Goal: Task Accomplishment & Management: Use online tool/utility

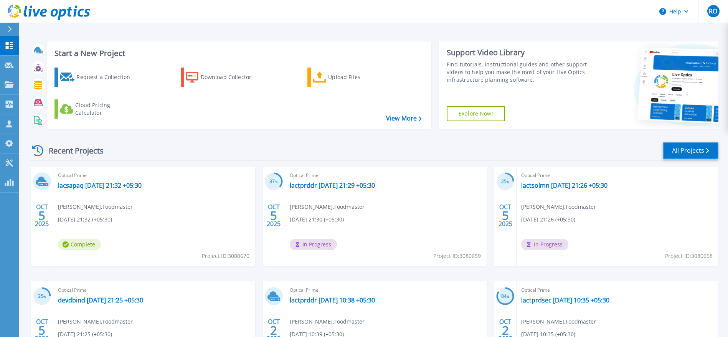
click at [695, 150] on link "All Projects" at bounding box center [691, 150] width 56 height 17
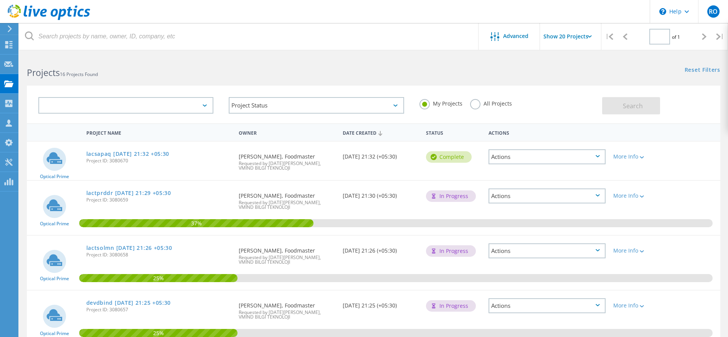
type input "1"
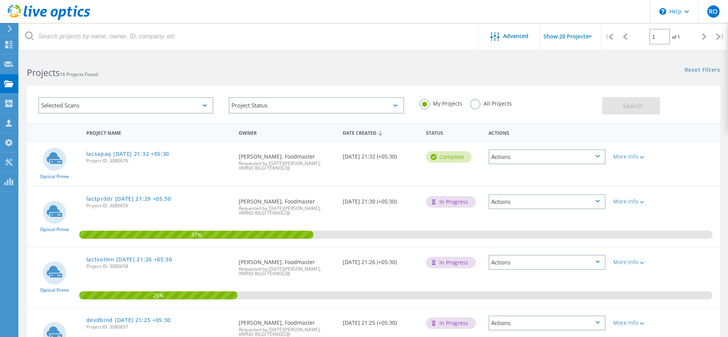
click at [10, 28] on use at bounding box center [10, 28] width 4 height 7
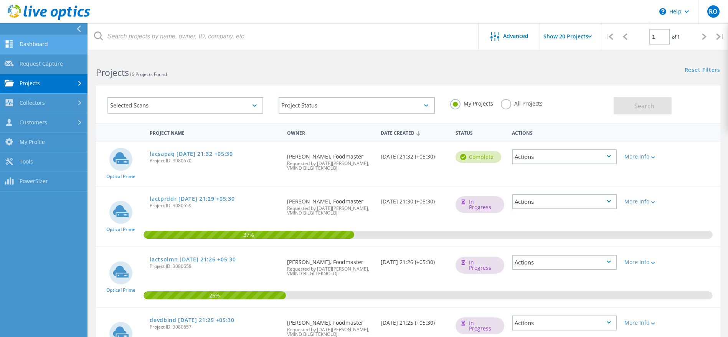
click at [24, 43] on link "Dashboard" at bounding box center [44, 45] width 88 height 20
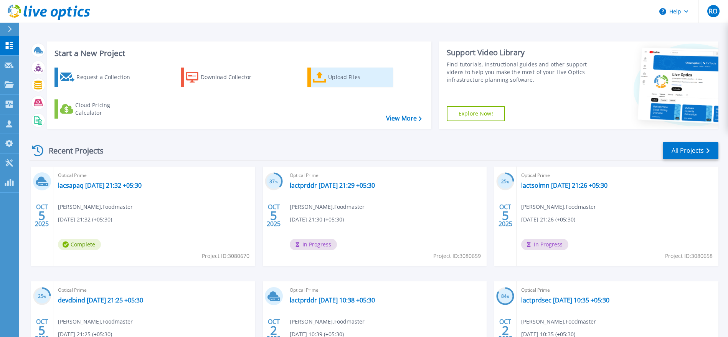
click at [339, 76] on div "Upload Files" at bounding box center [358, 76] width 61 height 15
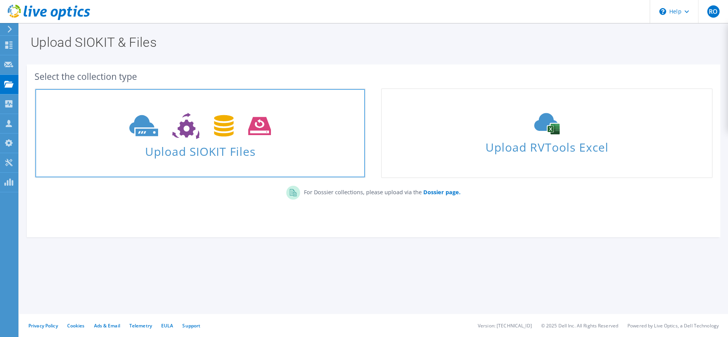
click at [193, 146] on span "Upload SIOKIT Files" at bounding box center [200, 149] width 330 height 17
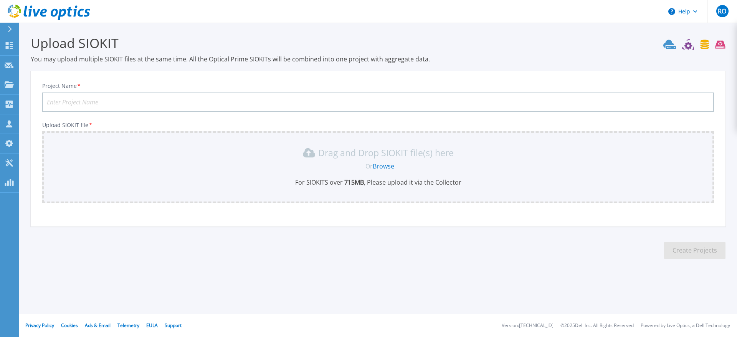
click at [93, 99] on input "Project Name *" at bounding box center [378, 102] width 672 height 19
type input "LacticKZ"
click at [385, 164] on link "Browse" at bounding box center [383, 166] width 21 height 8
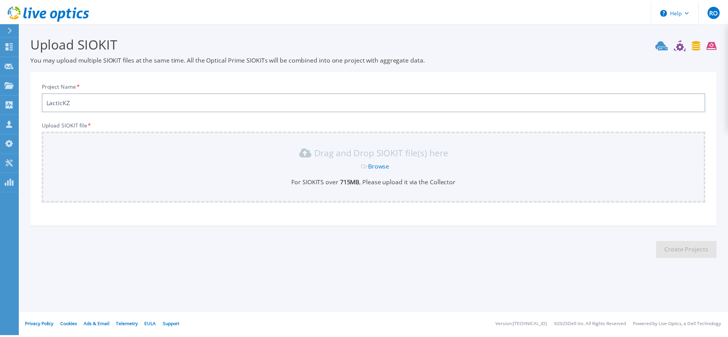
scroll to position [5, 0]
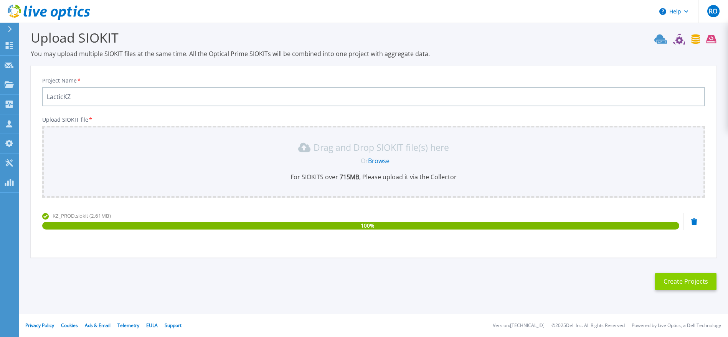
click at [693, 281] on button "Create Projects" at bounding box center [685, 281] width 61 height 17
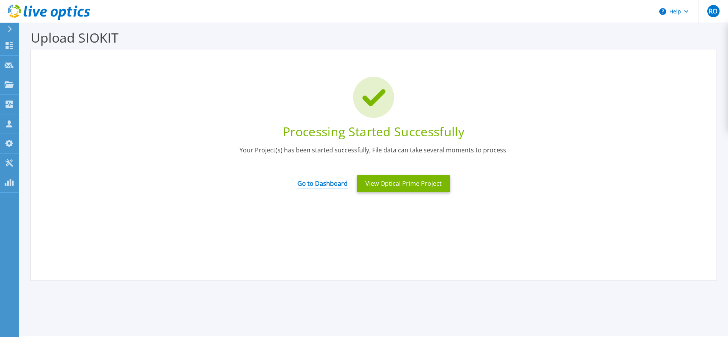
click at [321, 179] on link "Go to Dashboard" at bounding box center [322, 180] width 50 height 15
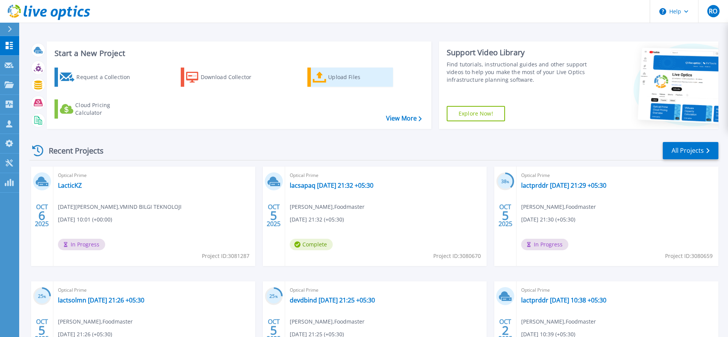
click at [334, 77] on div "Upload Files" at bounding box center [358, 76] width 61 height 15
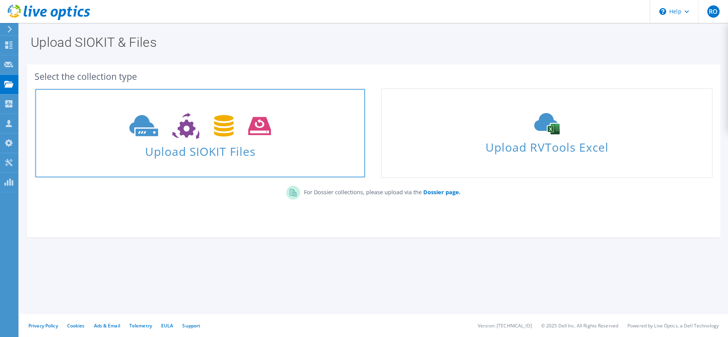
click at [203, 147] on span "Upload SIOKIT Files" at bounding box center [200, 149] width 330 height 17
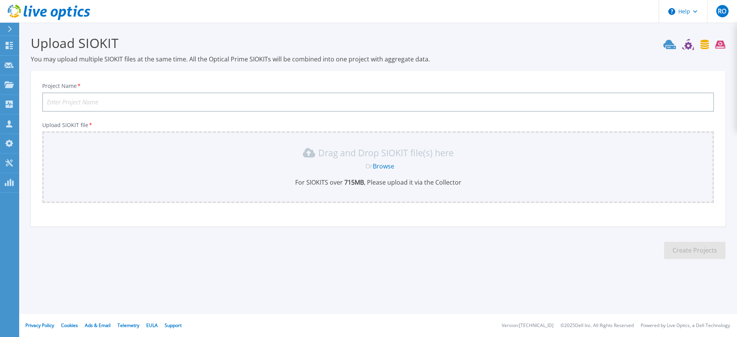
click at [131, 99] on input "Project Name *" at bounding box center [378, 102] width 672 height 19
type input "LacticRU"
click at [386, 167] on link "Browse" at bounding box center [383, 166] width 21 height 8
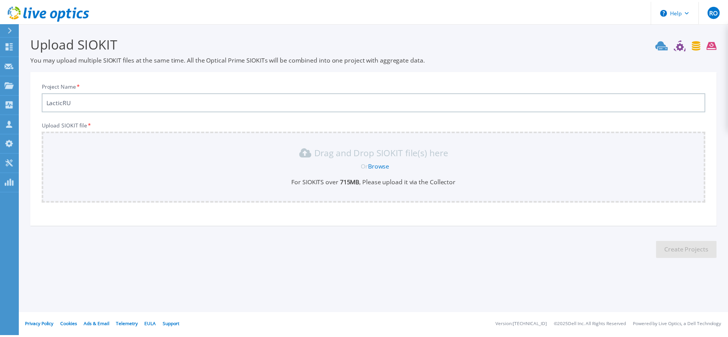
scroll to position [5, 0]
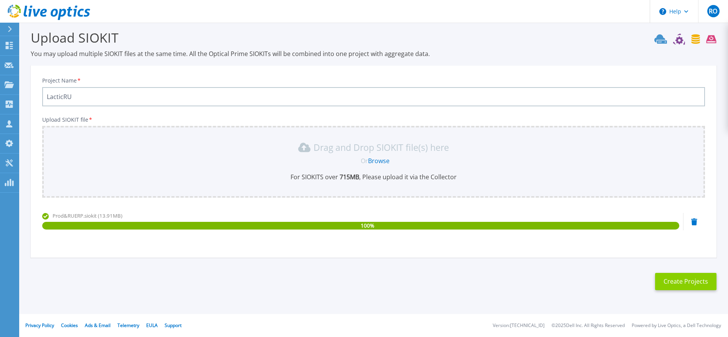
click at [677, 281] on button "Create Projects" at bounding box center [685, 281] width 61 height 17
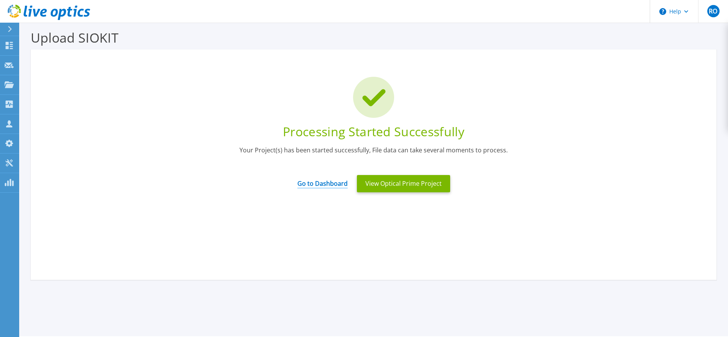
click at [313, 182] on link "Go to Dashboard" at bounding box center [322, 180] width 50 height 15
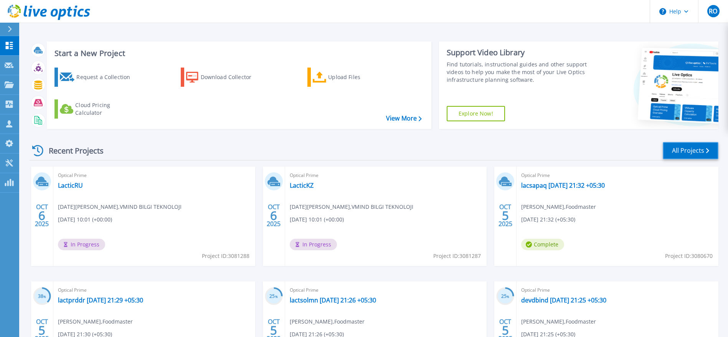
click at [689, 154] on link "All Projects" at bounding box center [691, 150] width 56 height 17
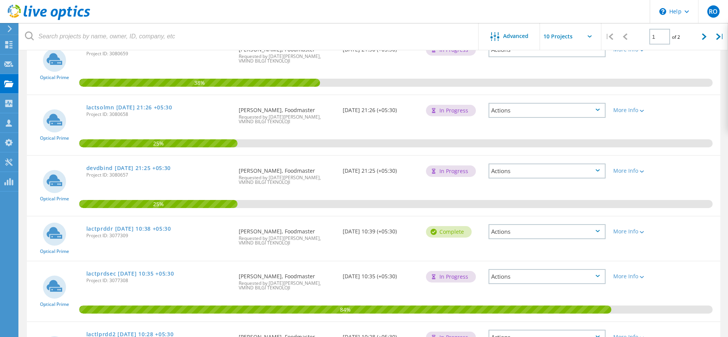
scroll to position [351, 0]
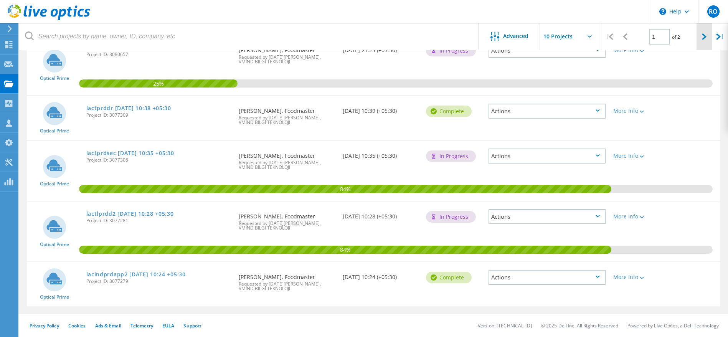
click at [702, 36] on div at bounding box center [705, 36] width 16 height 27
type input "2"
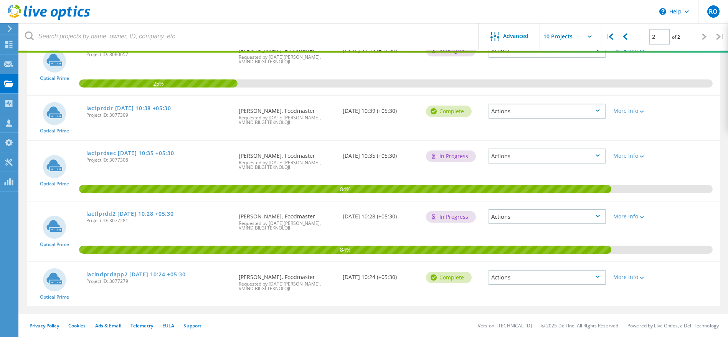
scroll to position [257, 0]
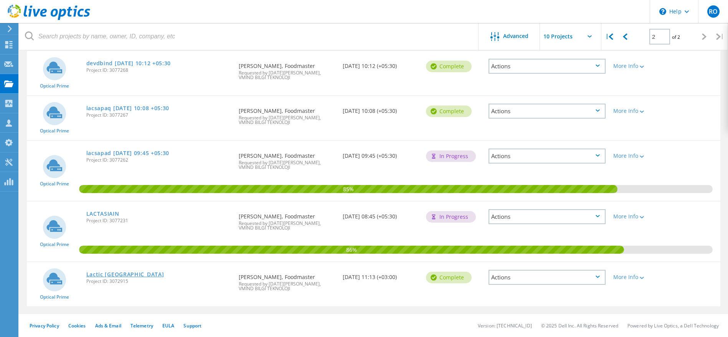
click at [106, 274] on link "Lactic [GEOGRAPHIC_DATA]" at bounding box center [125, 274] width 78 height 5
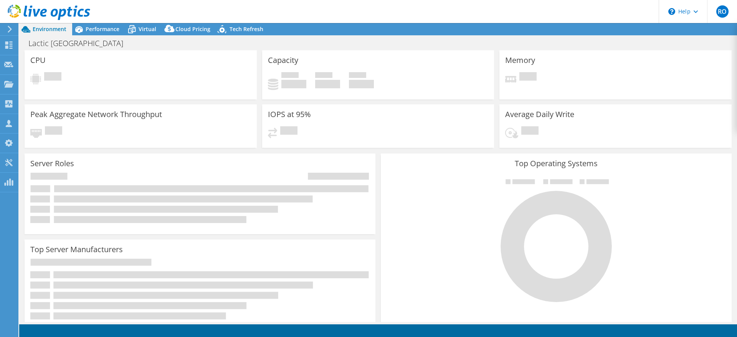
select select "USD"
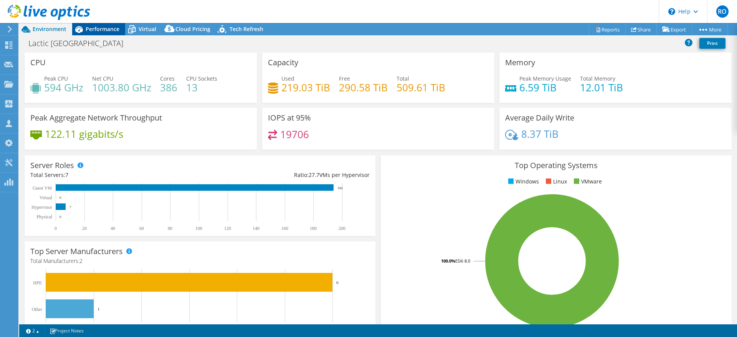
click at [106, 29] on span "Performance" at bounding box center [103, 28] width 34 height 7
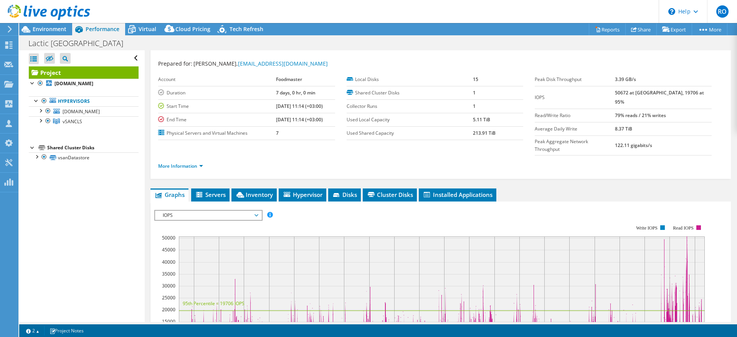
scroll to position [15, 0]
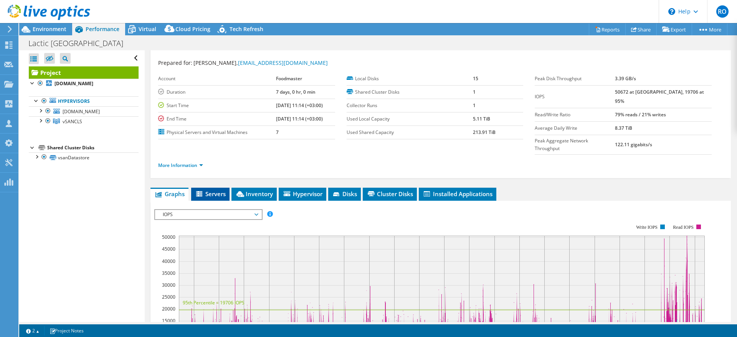
click at [209, 190] on span "Servers" at bounding box center [210, 194] width 31 height 8
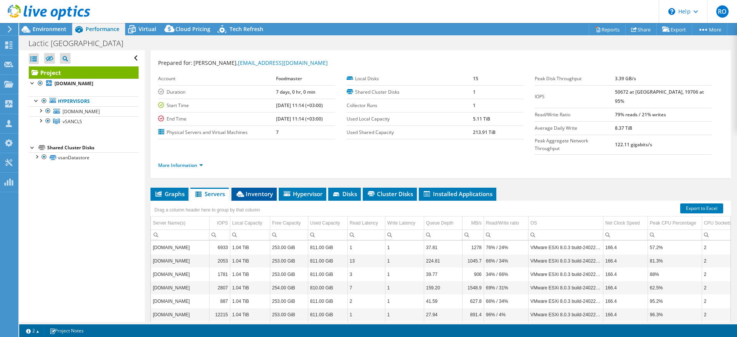
click at [266, 190] on span "Inventory" at bounding box center [254, 194] width 38 height 8
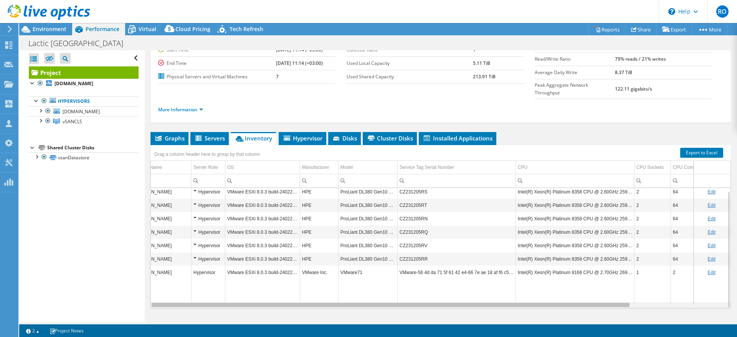
scroll to position [0, 0]
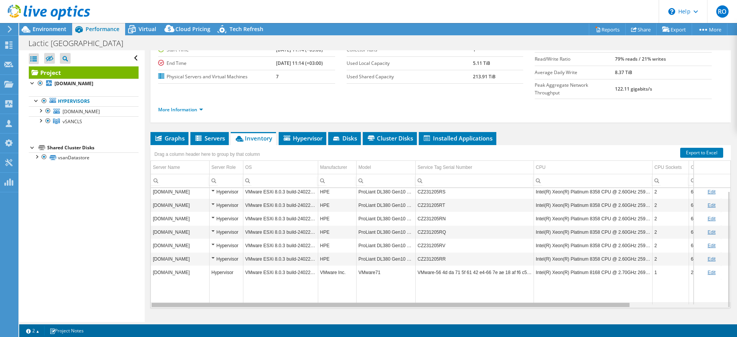
drag, startPoint x: 449, startPoint y: 289, endPoint x: 393, endPoint y: 238, distance: 75.8
click at [486, 290] on body "RO Channel Partner Ramazan Ogutcen rogutcen@vmind.com.tr VMIND BILGI TEKNOLOJI …" at bounding box center [368, 168] width 737 height 337
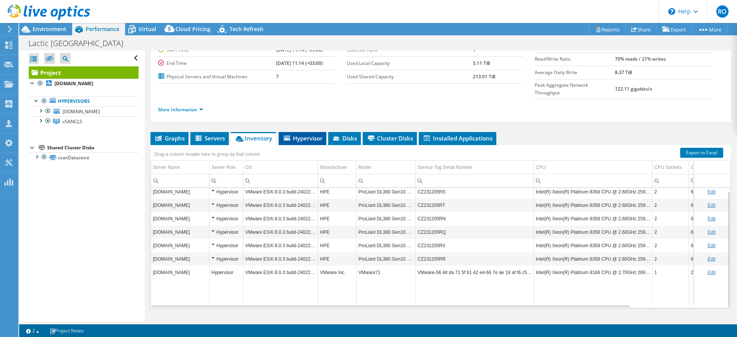
click at [302, 134] on span "Hypervisor" at bounding box center [302, 138] width 40 height 8
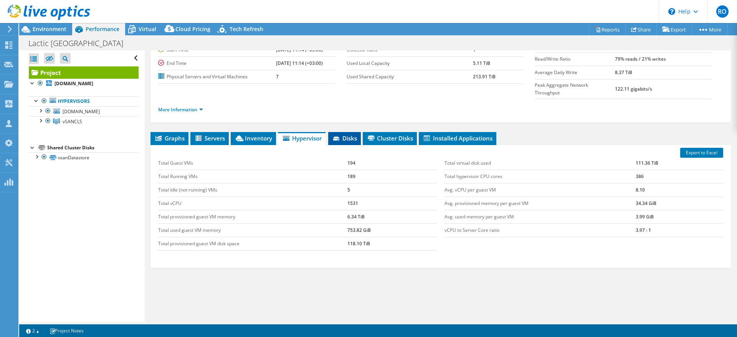
click at [348, 134] on span "Disks" at bounding box center [344, 138] width 25 height 8
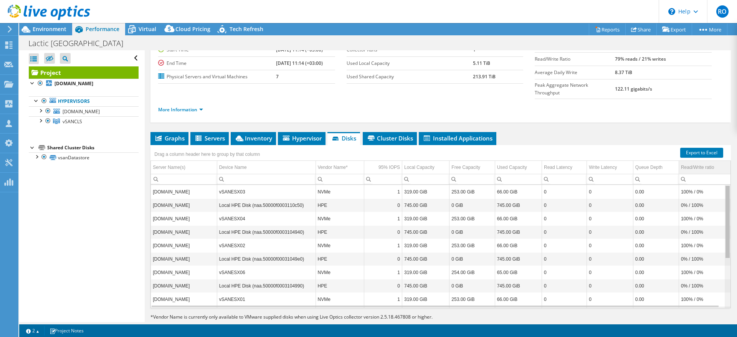
drag, startPoint x: 719, startPoint y: 180, endPoint x: 704, endPoint y: 149, distance: 33.6
click at [722, 154] on body "RO Channel Partner Ramazan Ogutcen rogutcen@vmind.com.tr VMIND BILGI TEKNOLOJI …" at bounding box center [368, 168] width 737 height 337
click at [388, 134] on span "Cluster Disks" at bounding box center [390, 138] width 46 height 8
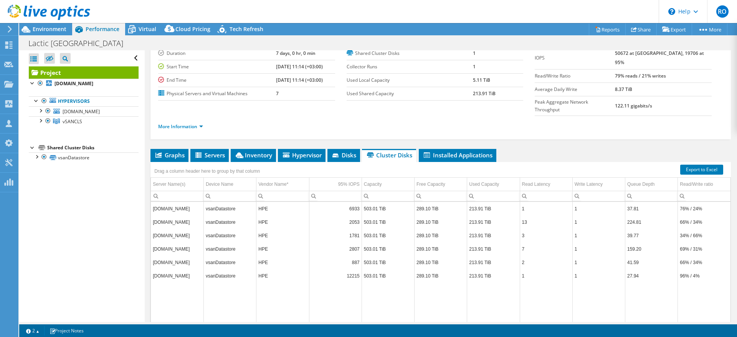
scroll to position [70, 0]
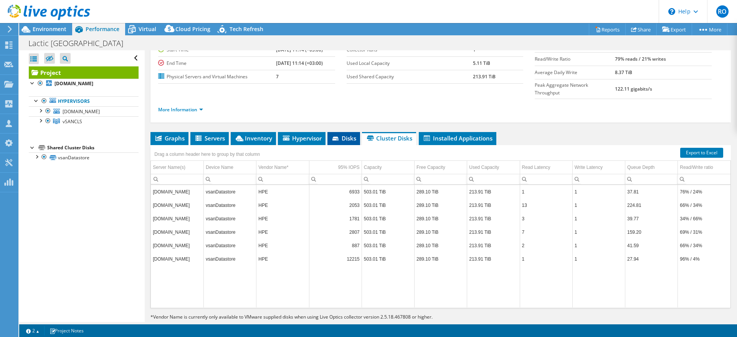
click at [344, 134] on span "Disks" at bounding box center [343, 138] width 25 height 8
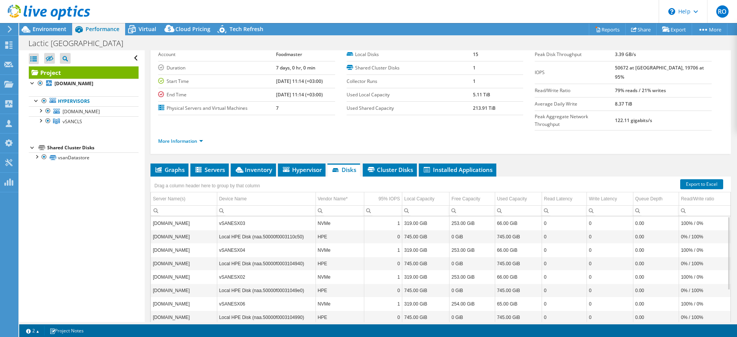
scroll to position [0, 0]
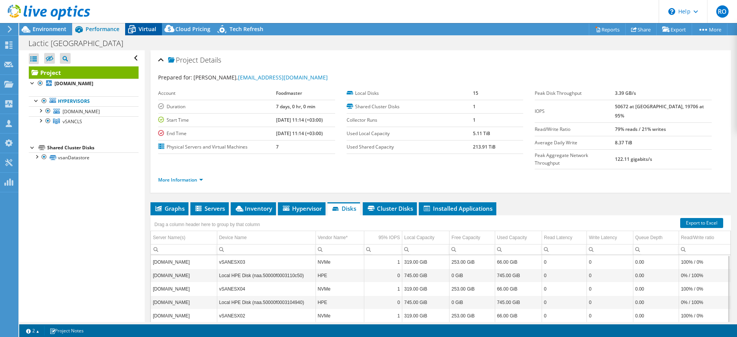
click at [142, 26] on span "Virtual" at bounding box center [148, 28] width 18 height 7
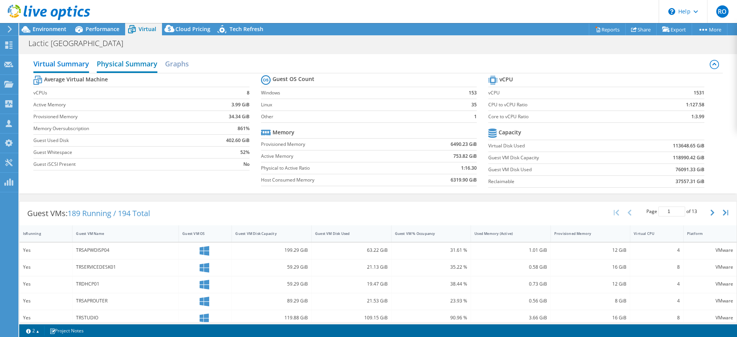
click at [134, 66] on h2 "Physical Summary" at bounding box center [127, 64] width 61 height 17
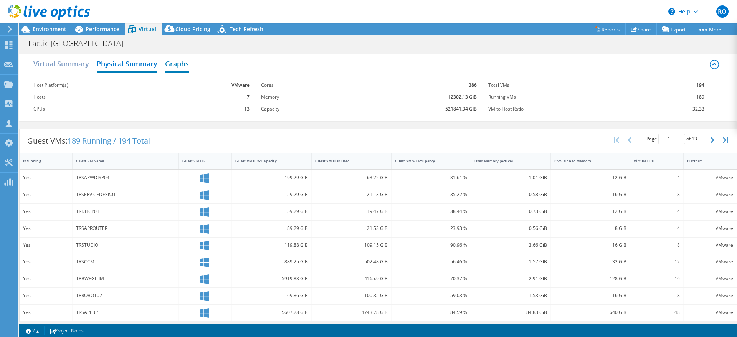
click at [182, 62] on h2 "Graphs" at bounding box center [177, 64] width 24 height 17
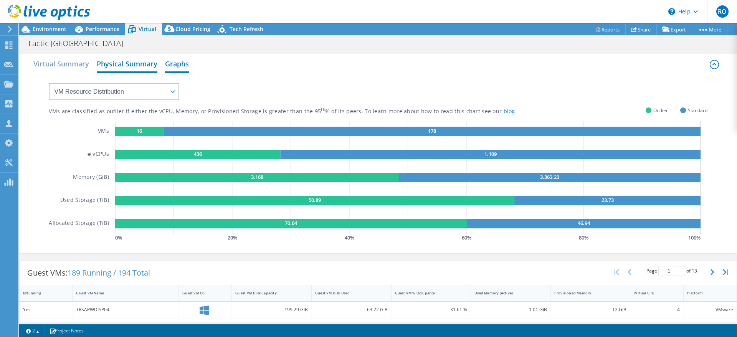
click at [122, 64] on h2 "Physical Summary" at bounding box center [127, 64] width 61 height 17
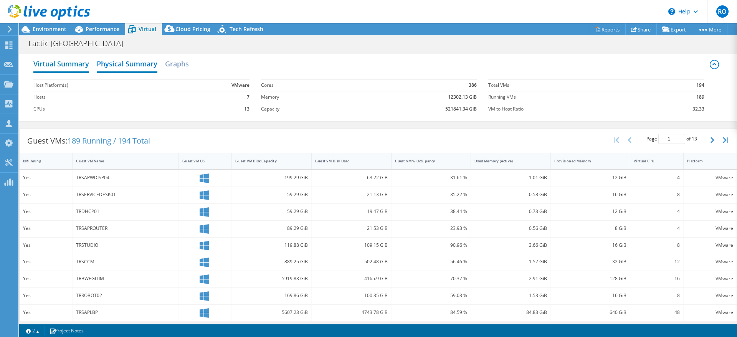
click at [71, 63] on h2 "Virtual Summary" at bounding box center [61, 64] width 56 height 17
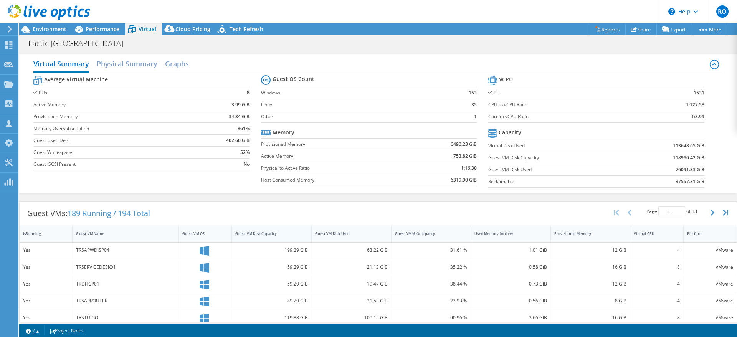
click at [283, 235] on div "Guest VM Disk Capacity" at bounding box center [266, 233] width 63 height 5
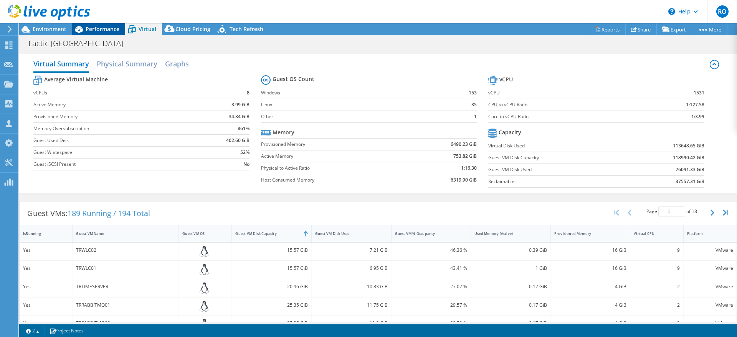
click at [102, 28] on span "Performance" at bounding box center [103, 28] width 34 height 7
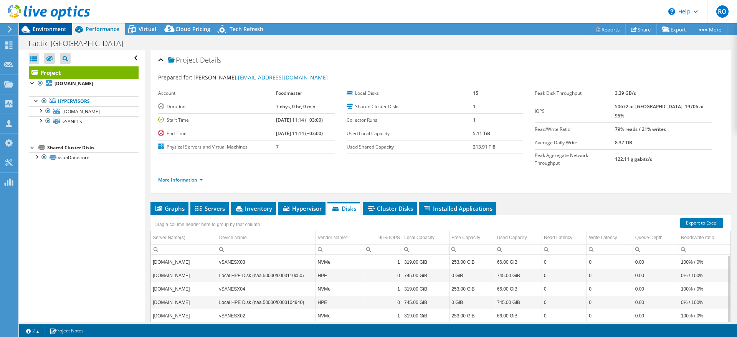
click at [50, 29] on span "Environment" at bounding box center [50, 28] width 34 height 7
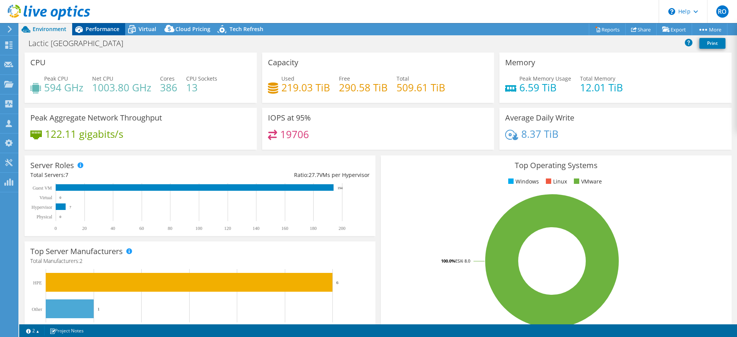
click at [101, 28] on span "Performance" at bounding box center [103, 28] width 34 height 7
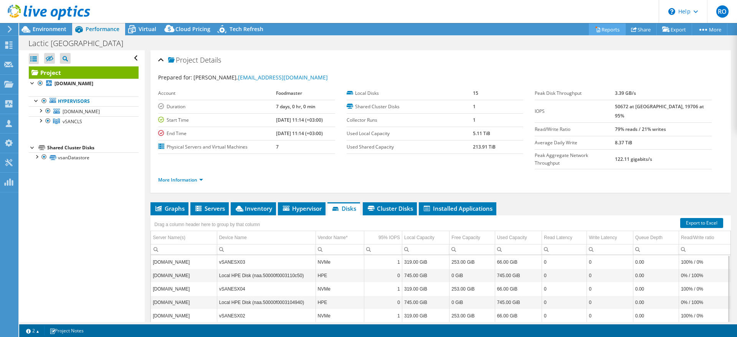
click at [605, 28] on link "Reports" at bounding box center [607, 29] width 37 height 12
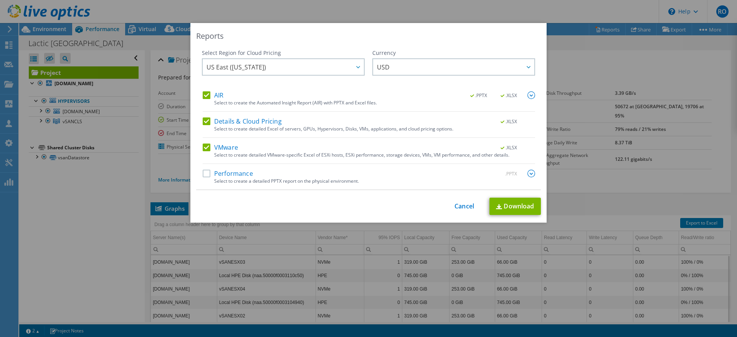
click at [203, 173] on label "Performance" at bounding box center [228, 174] width 50 height 8
click at [0, 0] on input "Performance" at bounding box center [0, 0] width 0 height 0
click at [527, 66] on icon at bounding box center [529, 67] width 4 height 2
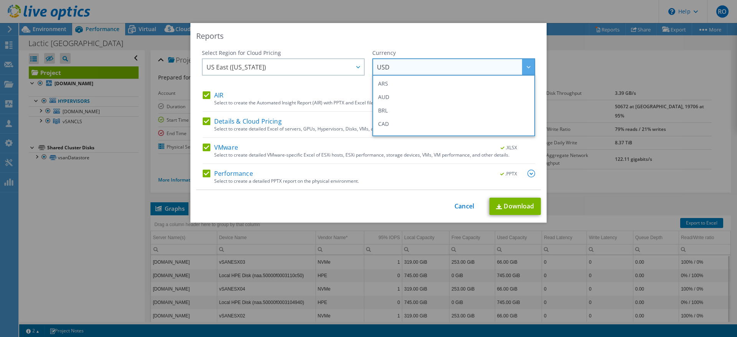
click at [506, 38] on div "Reports" at bounding box center [368, 36] width 345 height 11
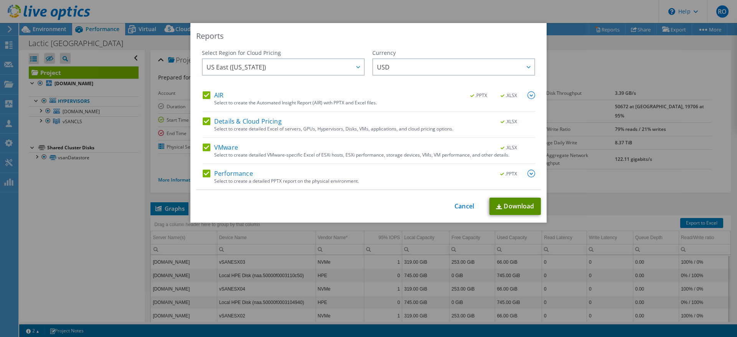
click at [512, 204] on link "Download" at bounding box center [514, 206] width 51 height 17
click at [600, 193] on div "Reports Select Region for Cloud Pricing Asia Pacific (Hong Kong) Asia Pacific (…" at bounding box center [368, 168] width 737 height 291
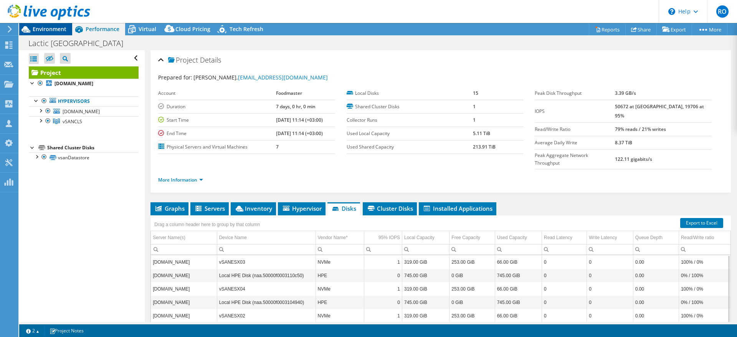
click at [50, 31] on span "Environment" at bounding box center [50, 28] width 34 height 7
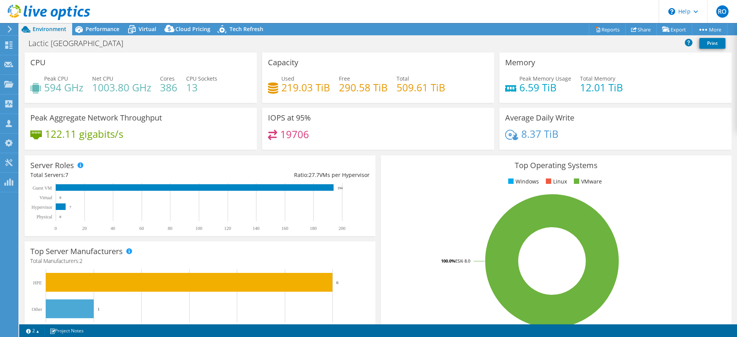
click at [137, 73] on div "CPU Peak CPU 594 GHz Net CPU 1003.80 GHz Cores 386 CPU Sockets 13" at bounding box center [141, 78] width 232 height 50
click at [104, 27] on span "Performance" at bounding box center [103, 28] width 34 height 7
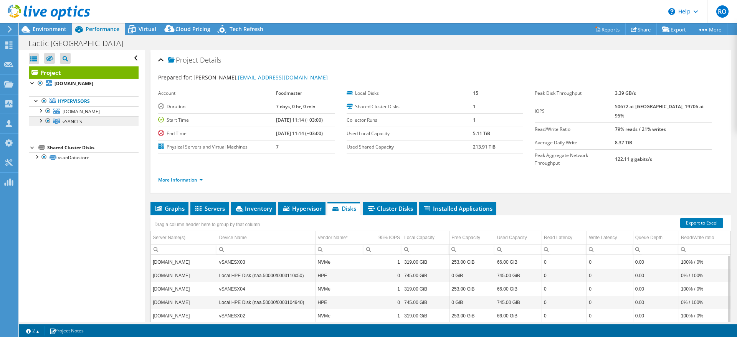
click at [72, 120] on span "vSANCLS" at bounding box center [73, 121] width 20 height 7
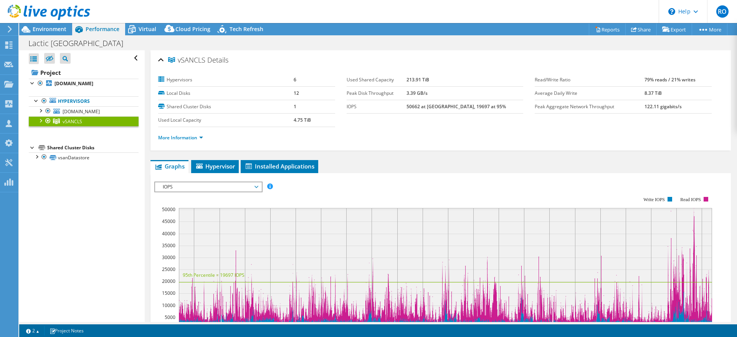
click at [253, 187] on span "IOPS" at bounding box center [208, 186] width 99 height 9
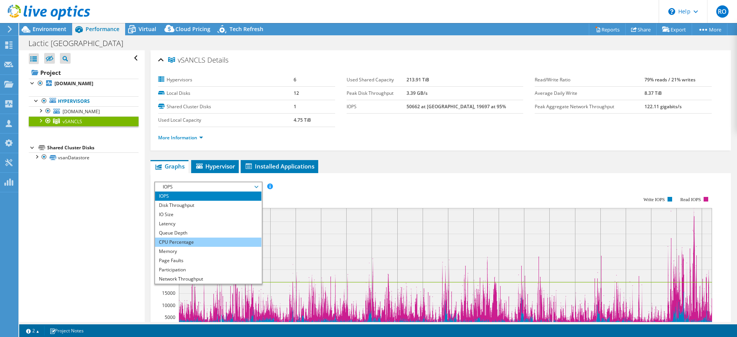
click at [198, 239] on li "CPU Percentage" at bounding box center [208, 242] width 106 height 9
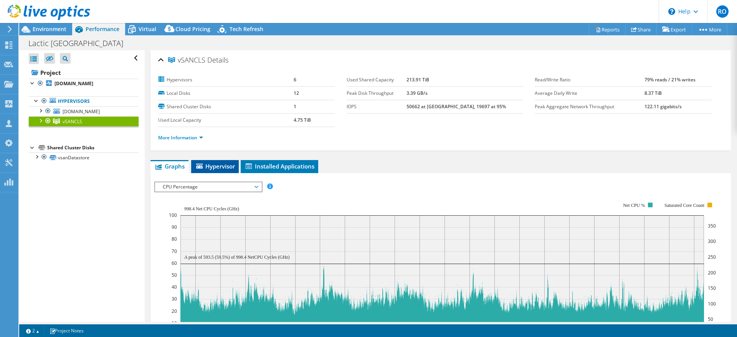
click at [215, 166] on span "Hypervisor" at bounding box center [215, 166] width 40 height 8
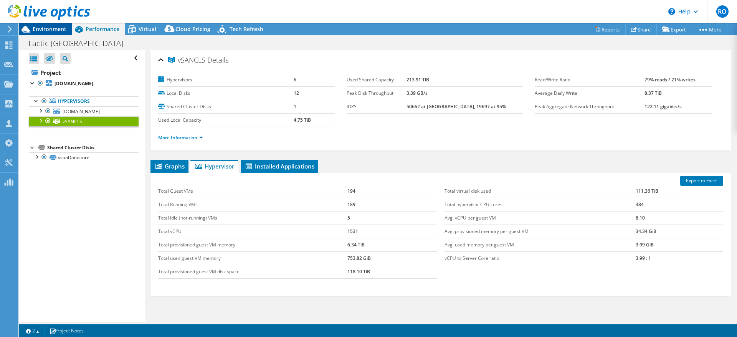
click at [56, 30] on span "Environment" at bounding box center [50, 28] width 34 height 7
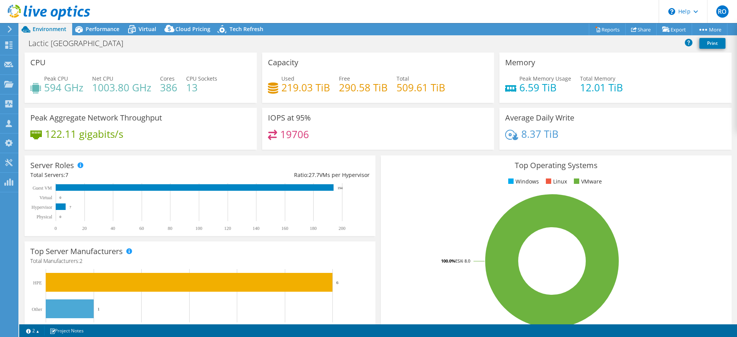
click at [10, 26] on icon at bounding box center [10, 29] width 6 height 7
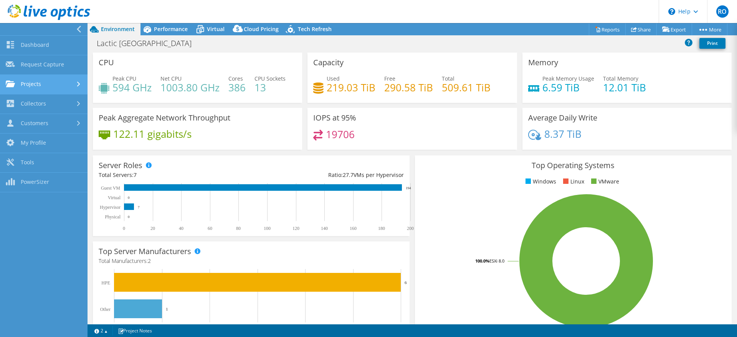
click at [40, 80] on link "Projects" at bounding box center [44, 85] width 88 height 20
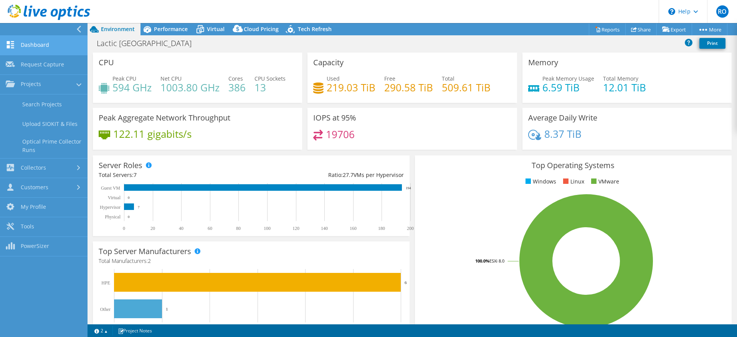
click at [37, 42] on link "Dashboard" at bounding box center [44, 46] width 88 height 20
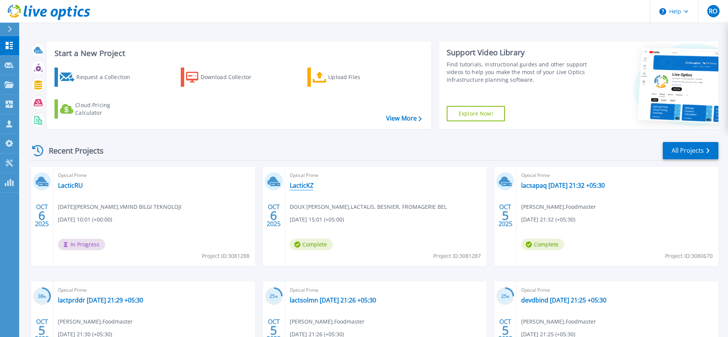
click at [303, 185] on link "LacticKZ" at bounding box center [302, 186] width 24 height 8
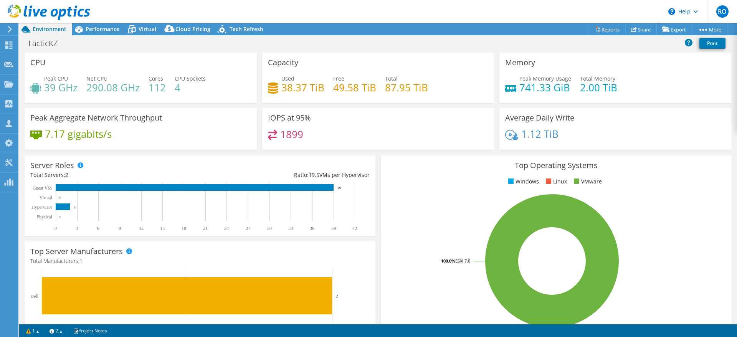
click at [9, 29] on icon at bounding box center [10, 29] width 6 height 7
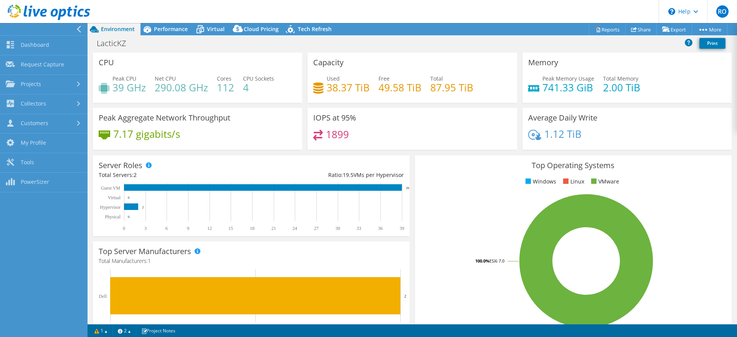
click at [78, 28] on use at bounding box center [79, 29] width 4 height 7
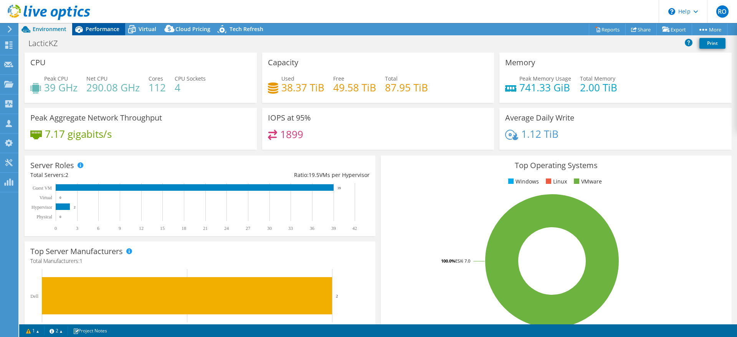
click at [108, 28] on span "Performance" at bounding box center [103, 28] width 34 height 7
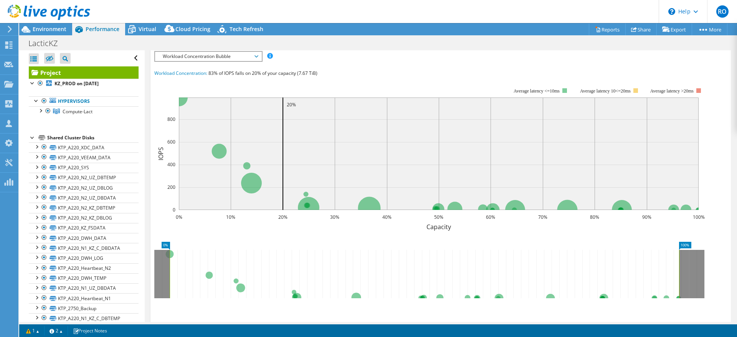
scroll to position [58, 0]
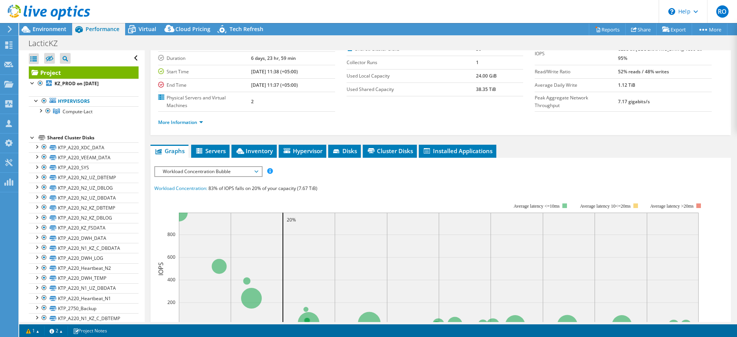
click at [218, 170] on span "Workload Concentration Bubble" at bounding box center [208, 171] width 99 height 9
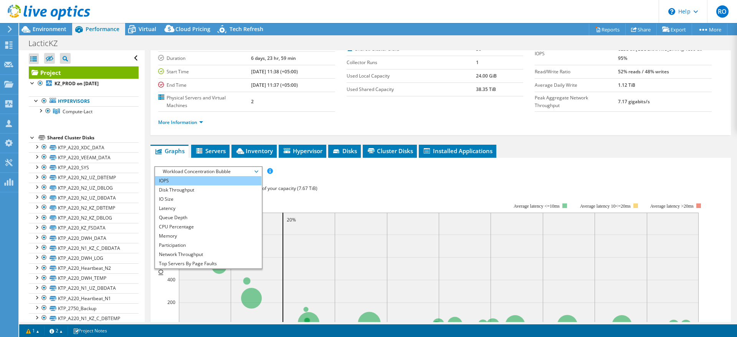
click at [182, 178] on li "IOPS" at bounding box center [208, 180] width 106 height 9
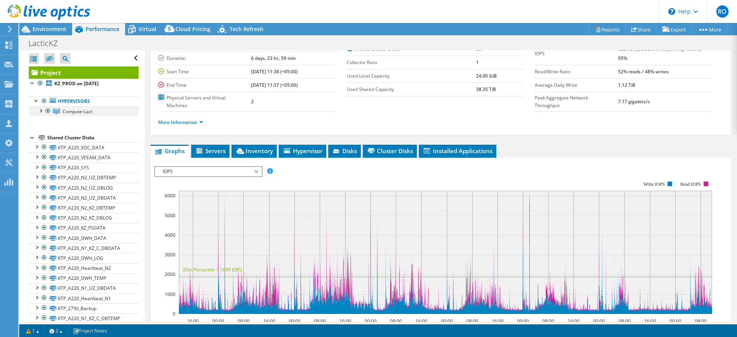
click at [40, 112] on div at bounding box center [40, 110] width 8 height 8
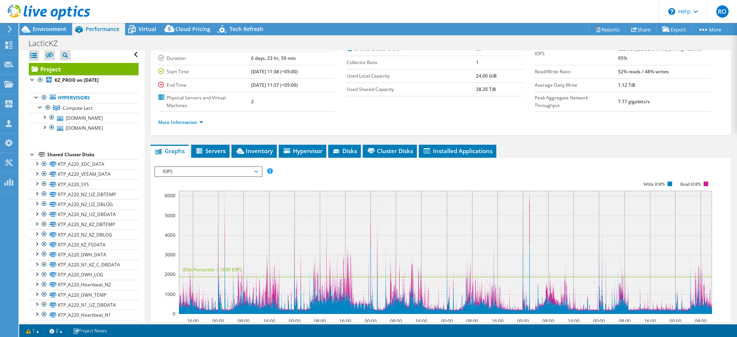
scroll to position [0, 0]
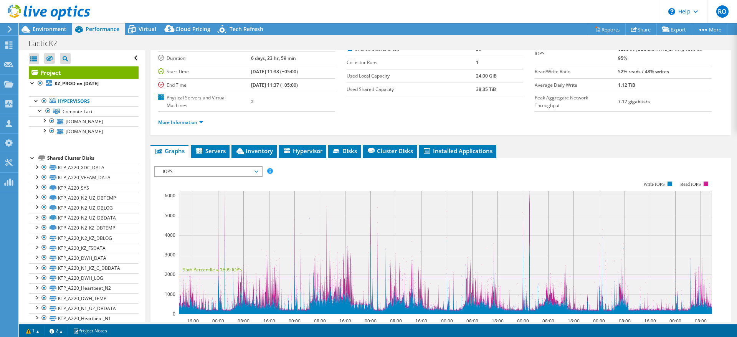
click at [30, 158] on div at bounding box center [33, 158] width 8 height 8
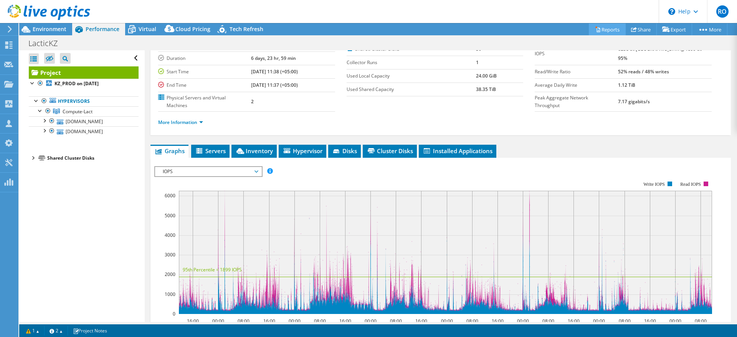
click at [599, 28] on link "Reports" at bounding box center [607, 29] width 37 height 12
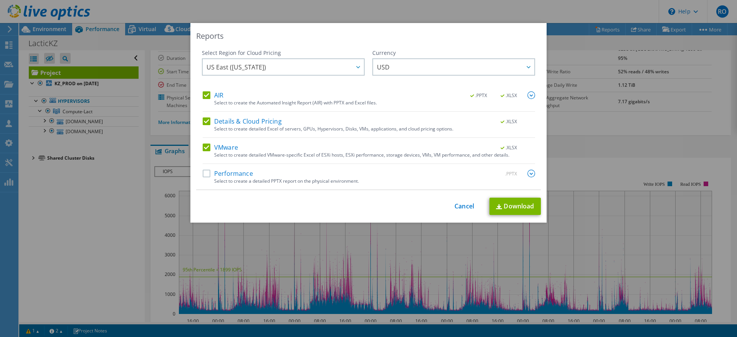
click at [205, 174] on label "Performance" at bounding box center [228, 174] width 50 height 8
click at [0, 0] on input "Performance" at bounding box center [0, 0] width 0 height 0
click at [501, 206] on link "Download" at bounding box center [514, 206] width 51 height 17
click at [613, 139] on div "Reports Select Region for Cloud Pricing Asia Pacific (Hong Kong) Asia Pacific (…" at bounding box center [368, 168] width 737 height 291
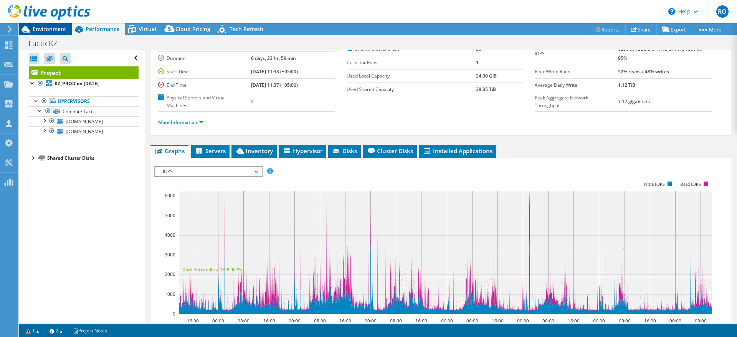
click at [46, 27] on span "Environment" at bounding box center [50, 28] width 34 height 7
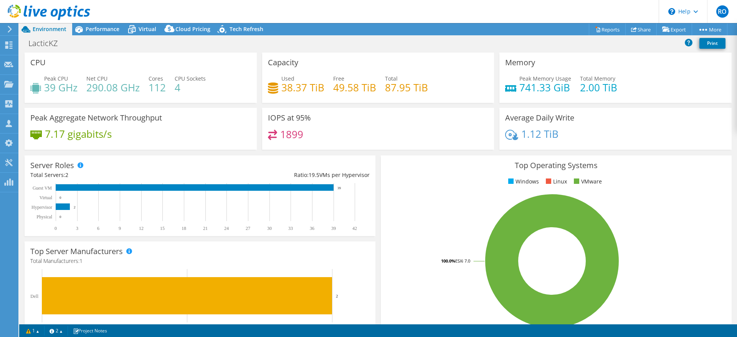
click at [6, 28] on div at bounding box center [8, 29] width 8 height 7
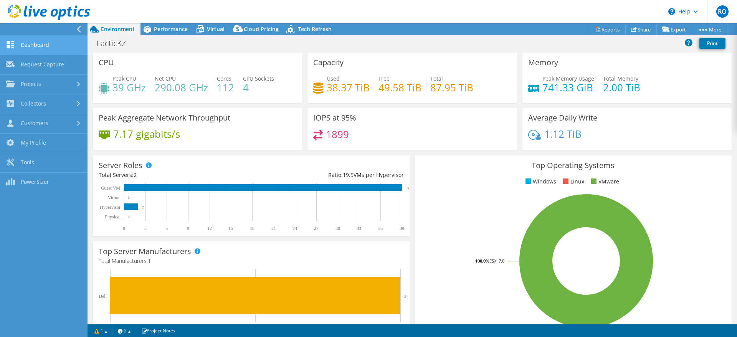
click at [35, 42] on link "Dashboard" at bounding box center [44, 46] width 88 height 20
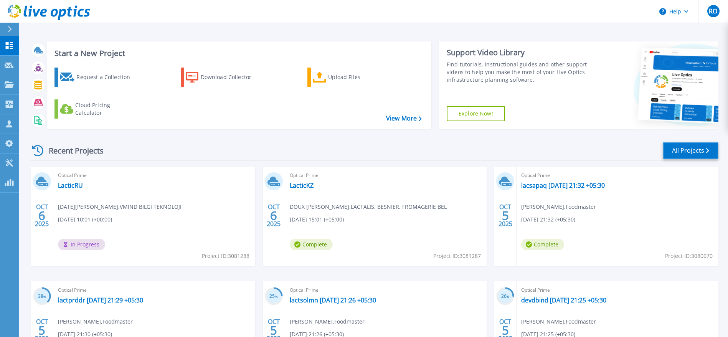
click at [686, 149] on link "All Projects" at bounding box center [691, 150] width 56 height 17
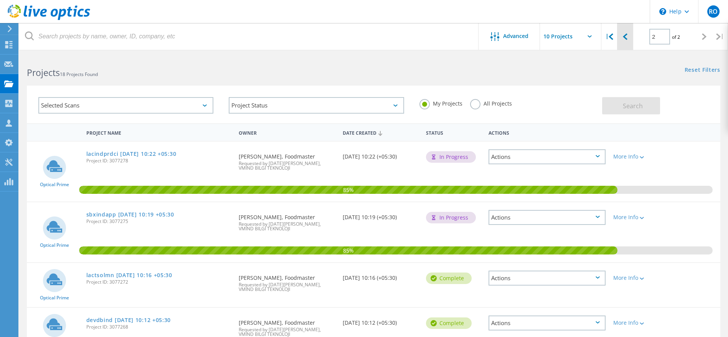
click at [627, 37] on icon at bounding box center [625, 36] width 5 height 7
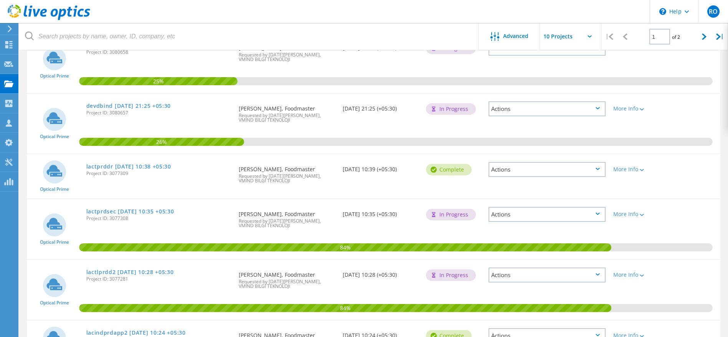
scroll to position [362, 0]
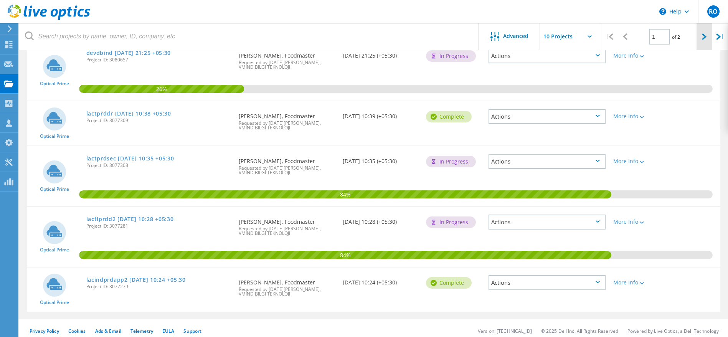
click at [701, 36] on div at bounding box center [705, 36] width 16 height 27
type input "2"
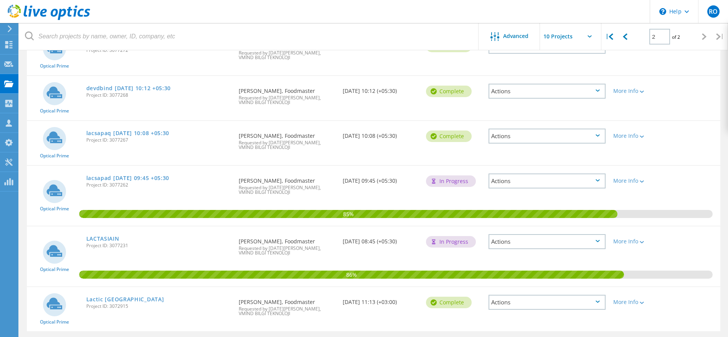
scroll to position [233, 0]
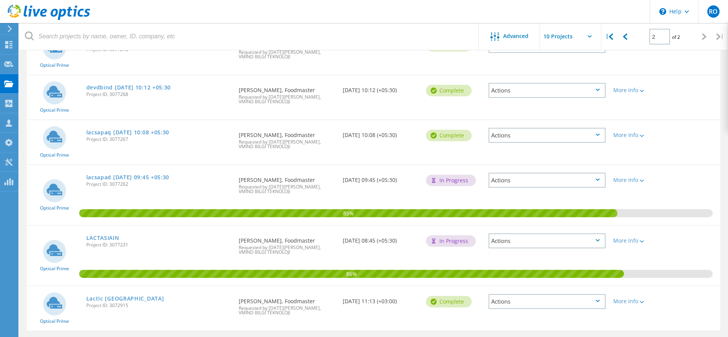
click at [590, 32] on input "text" at bounding box center [578, 36] width 77 height 27
click at [575, 69] on div "Show 20 Projects" at bounding box center [578, 69] width 76 height 13
type input "Show 20 Projects"
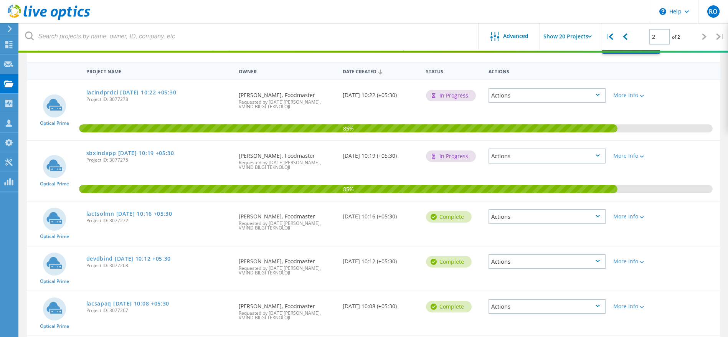
type input "1"
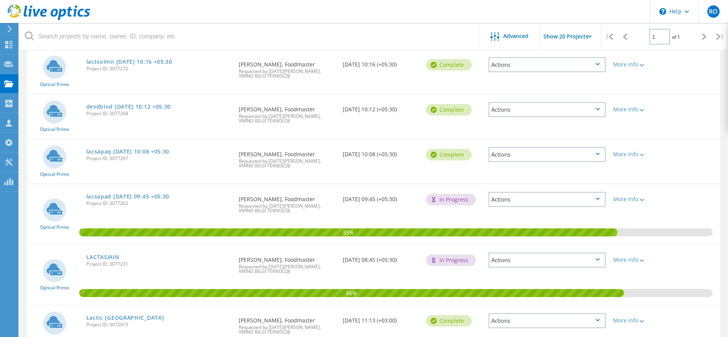
scroll to position [784, 0]
